Goal: Use online tool/utility: Utilize a website feature to perform a specific function

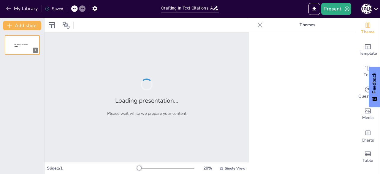
type input "Crafting In-Text Citations: A Guide to Academic Integrity"
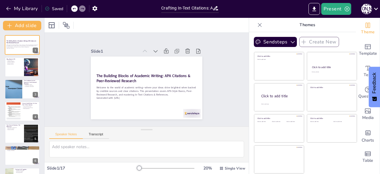
checkbox input "true"
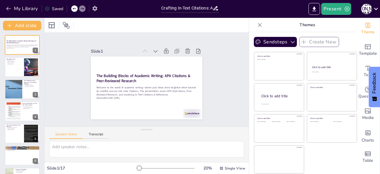
checkbox input "true"
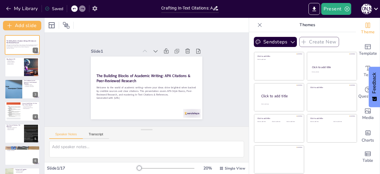
checkbox input "true"
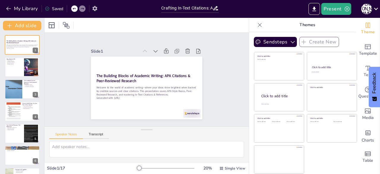
checkbox input "true"
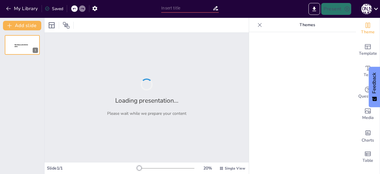
type input "Crafting In-Text Citations: A Guide to Academic Integrity"
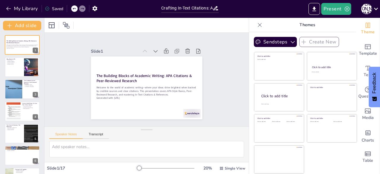
checkbox input "true"
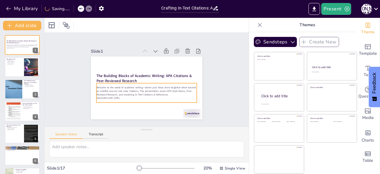
checkbox input "true"
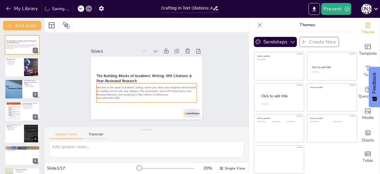
checkbox input "true"
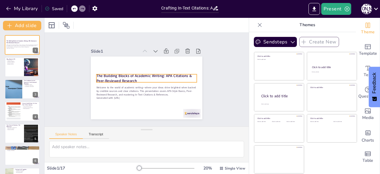
checkbox input "true"
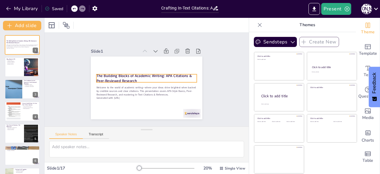
checkbox input "true"
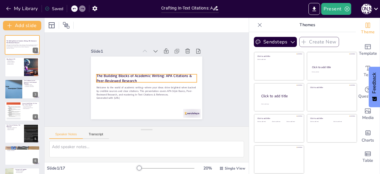
checkbox input "true"
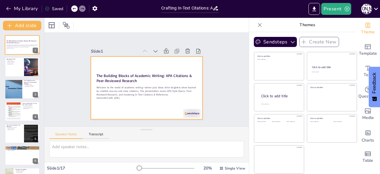
checkbox input "true"
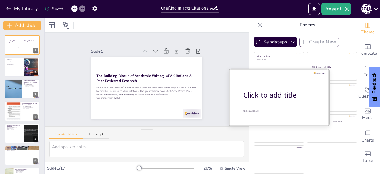
checkbox input "true"
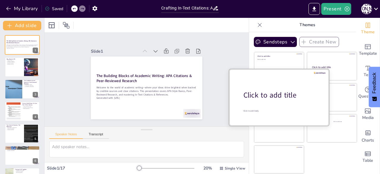
checkbox input "true"
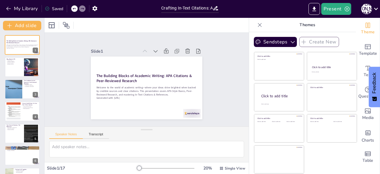
checkbox input "true"
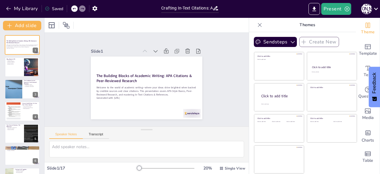
checkbox input "true"
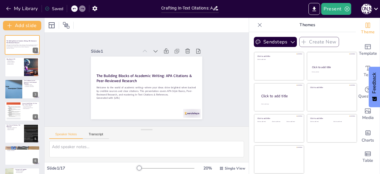
checkbox input "true"
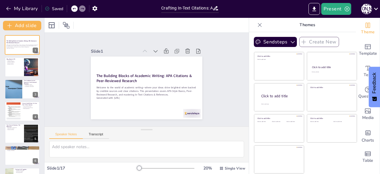
checkbox input "true"
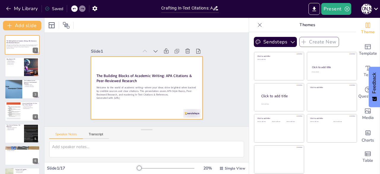
checkbox input "true"
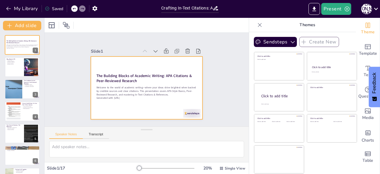
checkbox input "true"
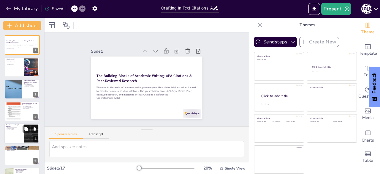
checkbox input "true"
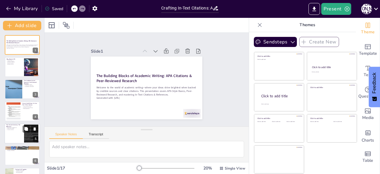
checkbox input "true"
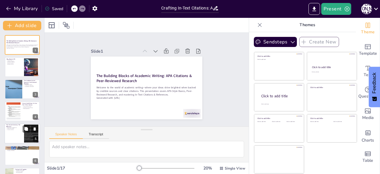
checkbox input "true"
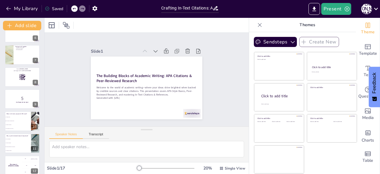
checkbox input "true"
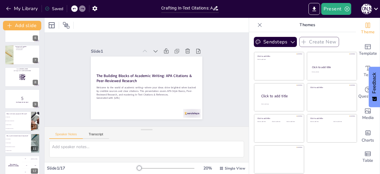
checkbox input "true"
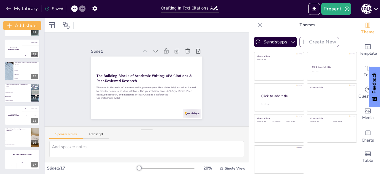
checkbox input "true"
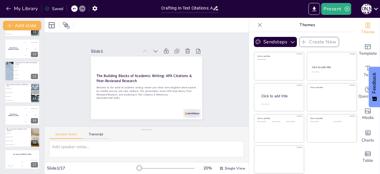
checkbox input "true"
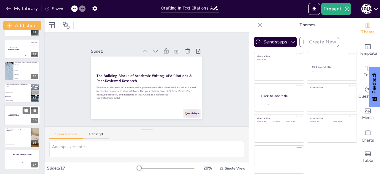
checkbox input "true"
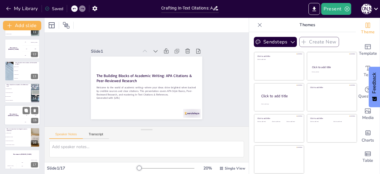
checkbox input "true"
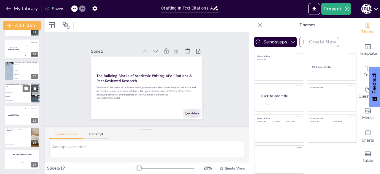
checkbox input "true"
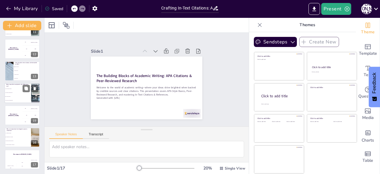
checkbox input "true"
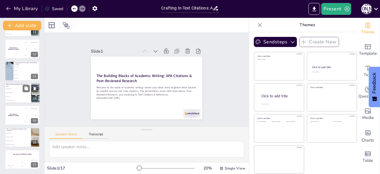
checkbox input "true"
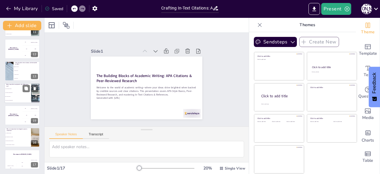
checkbox input "true"
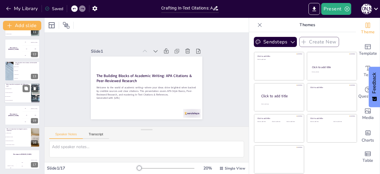
checkbox input "true"
click at [13, 86] on p "What should be included in the Reference List?" at bounding box center [17, 84] width 23 height 3
type textarea "The Reference List should include full citation details for each source, as exp…"
checkbox input "true"
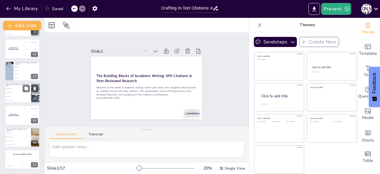
checkbox input "true"
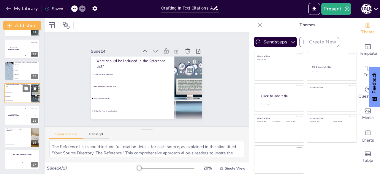
scroll to position [230, 0]
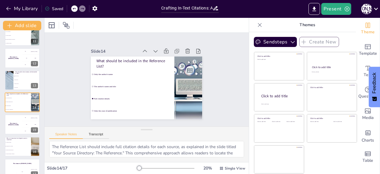
checkbox input "true"
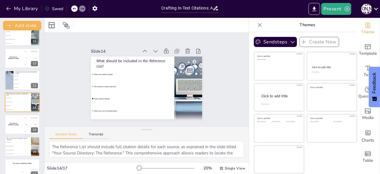
checkbox input "true"
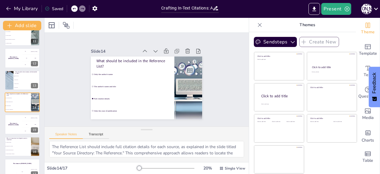
checkbox input "true"
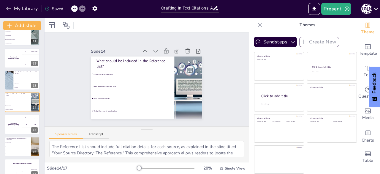
checkbox input "true"
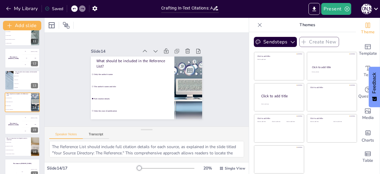
checkbox input "true"
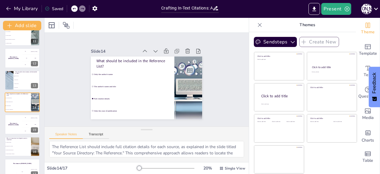
checkbox input "true"
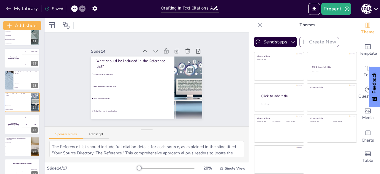
checkbox input "true"
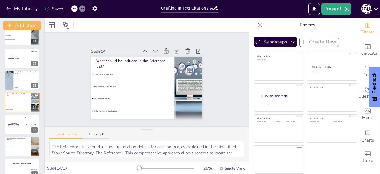
checkbox input "true"
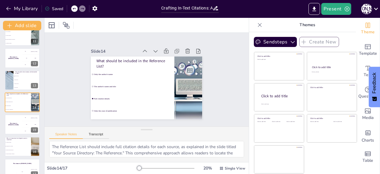
checkbox input "true"
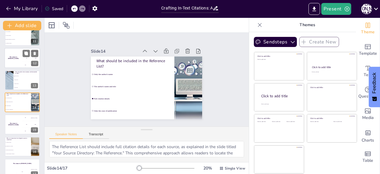
checkbox input "true"
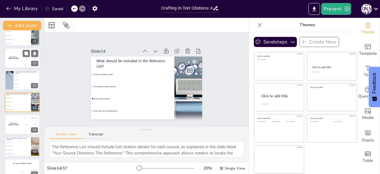
checkbox input "true"
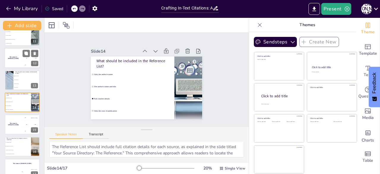
click at [12, 65] on div "The winner is Niels 🏆" at bounding box center [13, 58] width 18 height 20
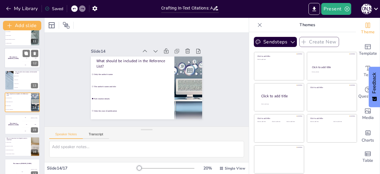
checkbox input "true"
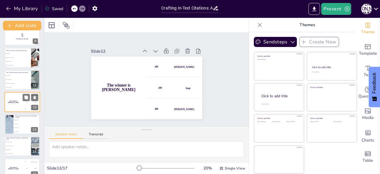
checkbox input "true"
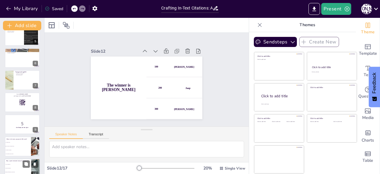
click at [11, 90] on div "Putting It All Together Academic Conversation Continuous Citation Strong Argume…" at bounding box center [22, 80] width 35 height 20
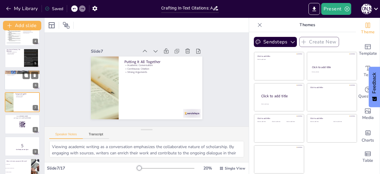
click at [11, 75] on p "Engaging the Reader" at bounding box center [22, 74] width 32 height 1
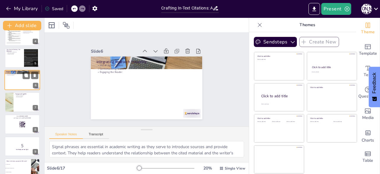
scroll to position [53, 0]
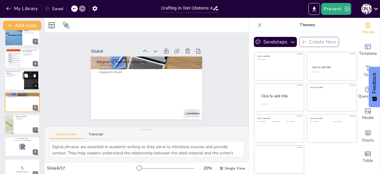
click at [22, 74] on p "Organization of References" at bounding box center [14, 73] width 16 height 1
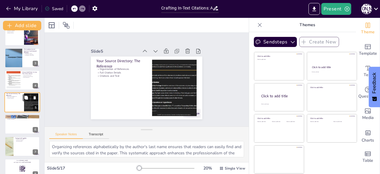
scroll to position [0, 0]
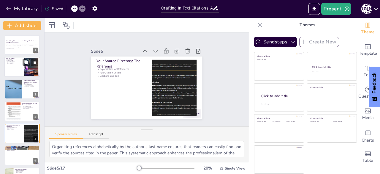
click at [19, 76] on div at bounding box center [22, 67] width 36 height 20
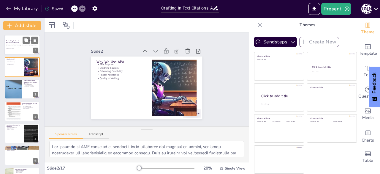
click at [24, 49] on div "Welcome to the world of academic writing—where your ideas shine brightest when …" at bounding box center [22, 46] width 32 height 6
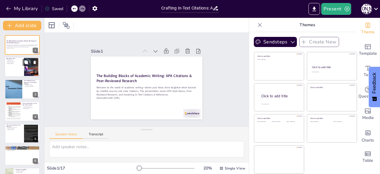
click at [21, 67] on div at bounding box center [22, 67] width 36 height 20
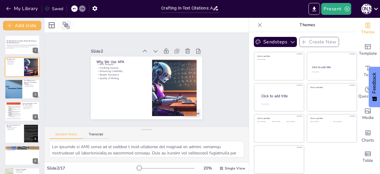
click at [67, 28] on icon at bounding box center [66, 25] width 7 height 7
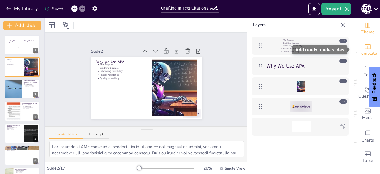
click at [365, 49] on icon "Add ready made slides" at bounding box center [368, 46] width 6 height 5
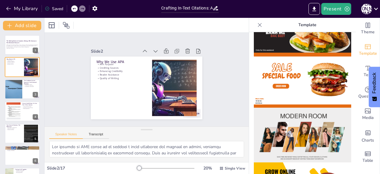
scroll to position [40, 0]
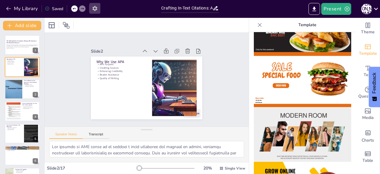
click at [94, 7] on icon "button" at bounding box center [94, 8] width 5 height 5
